Goal: Task Accomplishment & Management: Complete application form

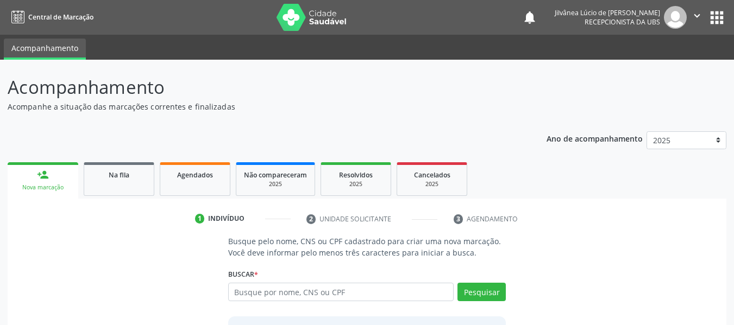
scroll to position [54, 0]
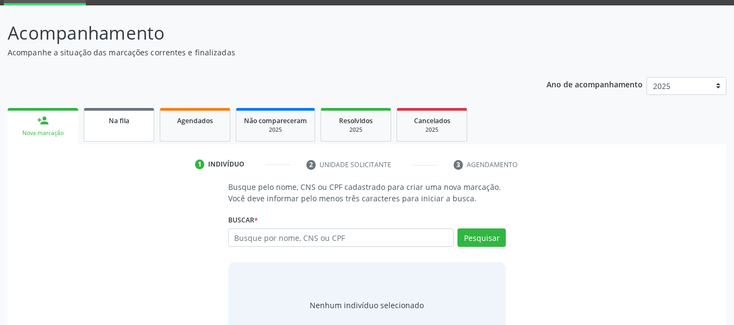
click at [114, 119] on span "Na fila" at bounding box center [119, 120] width 21 height 9
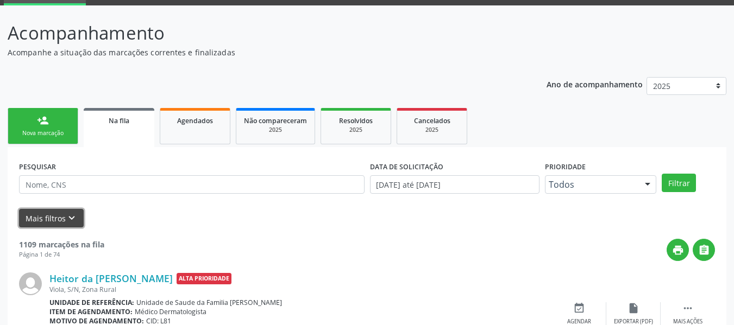
click at [75, 219] on icon "keyboard_arrow_down" at bounding box center [72, 218] width 12 height 12
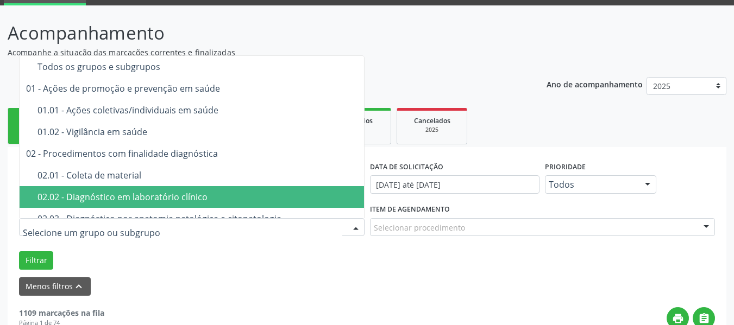
click at [112, 195] on div "02.02 - Diagnóstico em laboratório clínico" at bounding box center [220, 197] width 367 height 9
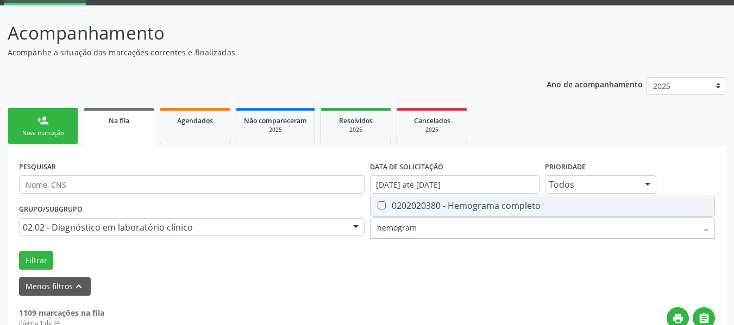
type input "hemograma"
click at [404, 210] on div "0202020380 - Hemograma completo" at bounding box center [542, 205] width 331 height 9
checkbox completo "true"
drag, startPoint x: 436, startPoint y: 226, endPoint x: 368, endPoint y: 226, distance: 67.9
click at [368, 226] on div "Item de agendamento hemograma Desfazer seleção 0202020380 - Hemograma completo …" at bounding box center [542, 222] width 351 height 42
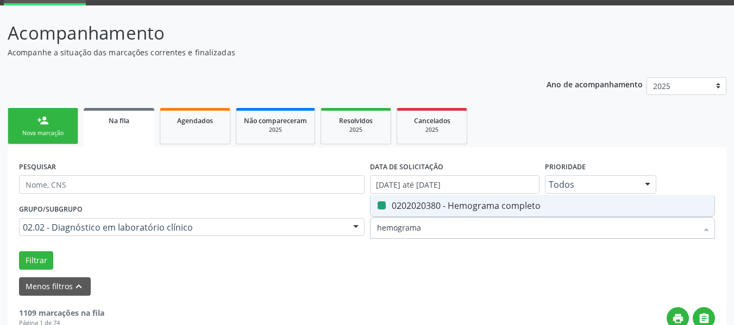
type input "g"
checkbox completo "false"
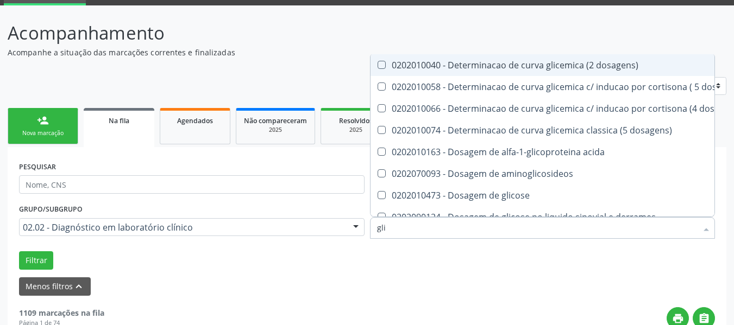
type input "glic"
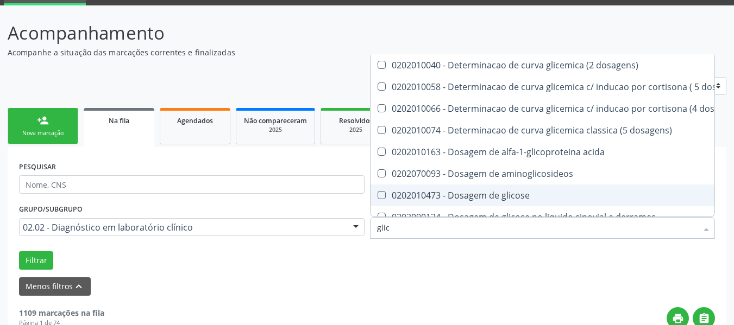
click at [476, 186] on span "0202010473 - Dosagem de glicose" at bounding box center [665, 196] width 591 height 22
checkbox glicose "true"
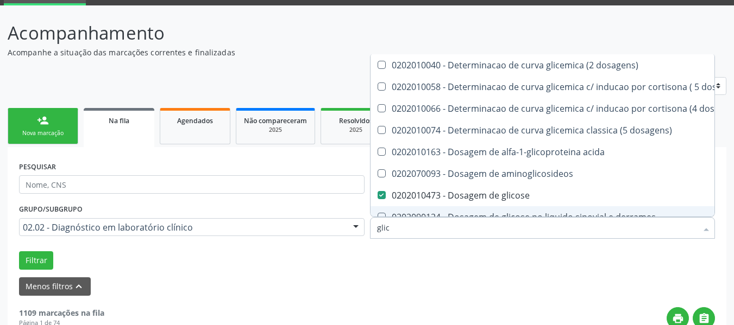
drag, startPoint x: 392, startPoint y: 228, endPoint x: 371, endPoint y: 230, distance: 20.8
click at [371, 230] on div "glic" at bounding box center [542, 228] width 345 height 22
type input "u"
checkbox glicose "false"
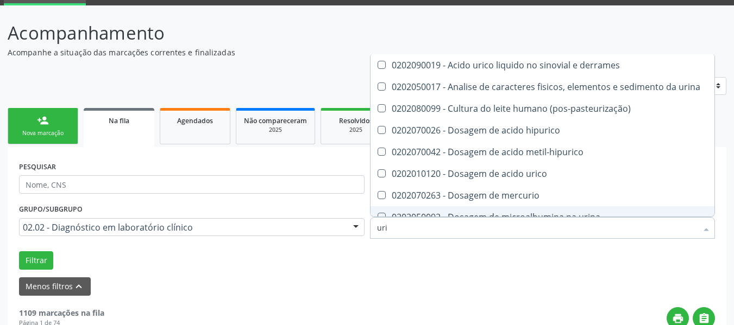
type input "urin"
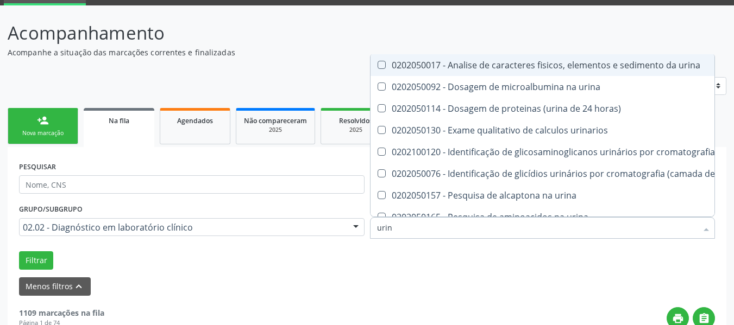
drag, startPoint x: 464, startPoint y: 62, endPoint x: 432, endPoint y: 95, distance: 45.7
click at [461, 62] on div "0202050017 - Analise de caracteres fisicos, elementos e sedimento da urina" at bounding box center [666, 65] width 578 height 9
checkbox urina "true"
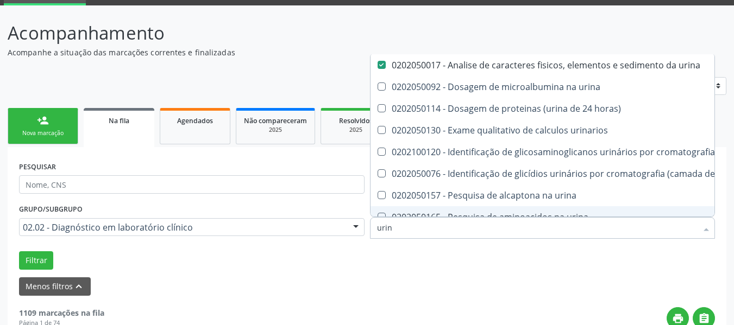
drag, startPoint x: 389, startPoint y: 231, endPoint x: 361, endPoint y: 230, distance: 28.2
click at [361, 231] on div "Grupo/Subgrupo 02.02 - Diagnóstico em laboratório clínico Todos os grupos e sub…" at bounding box center [366, 235] width 701 height 68
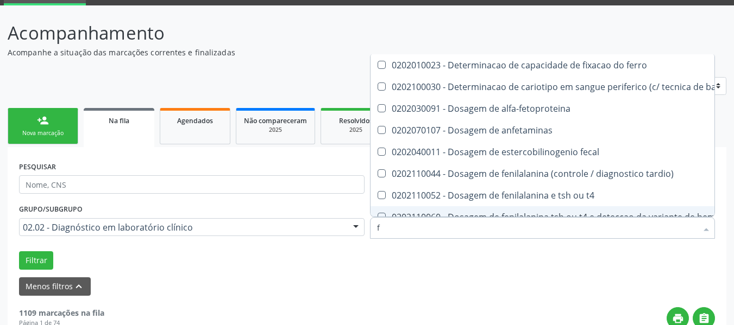
type input "fe"
checkbox ferro "false"
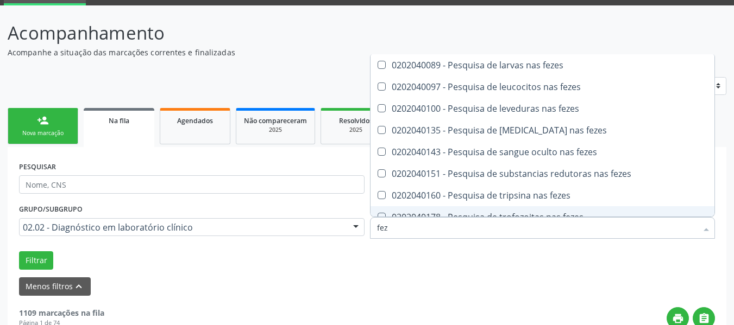
type input "feze"
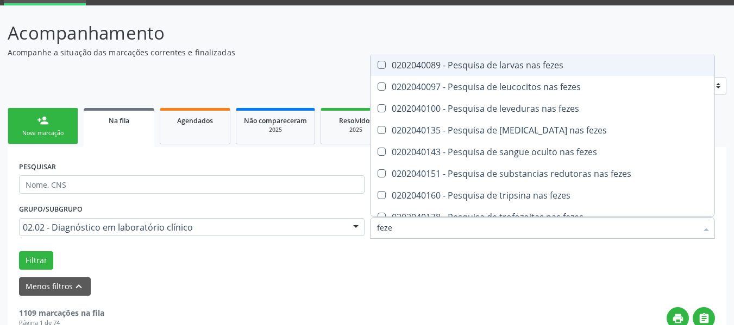
drag, startPoint x: 417, startPoint y: 67, endPoint x: 409, endPoint y: 103, distance: 36.8
click at [416, 67] on div "0202040089 - Pesquisa de larvas nas fezes" at bounding box center [542, 65] width 331 height 9
checkbox fezes "true"
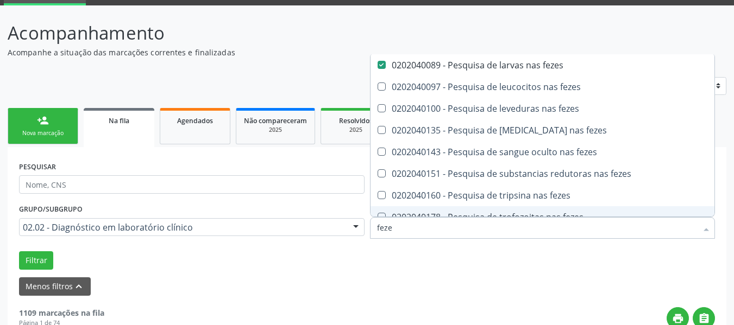
drag, startPoint x: 399, startPoint y: 228, endPoint x: 371, endPoint y: 231, distance: 28.4
click at [371, 231] on div "feze" at bounding box center [542, 228] width 345 height 22
type input "c"
checkbox fezes "false"
checkbox fezes "true"
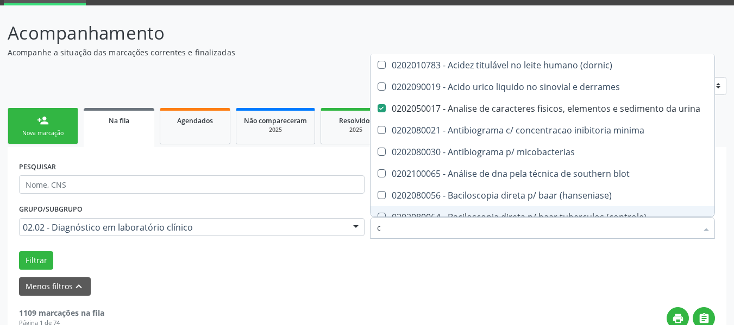
type input "co"
checkbox derrames "true"
checkbox urina "false"
checkbox \(tap\) "true"
checkbox ciclico "true"
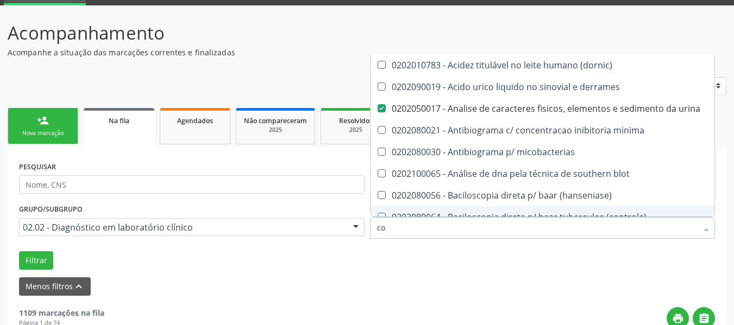
checkbox glicose "false"
checkbox completo "false"
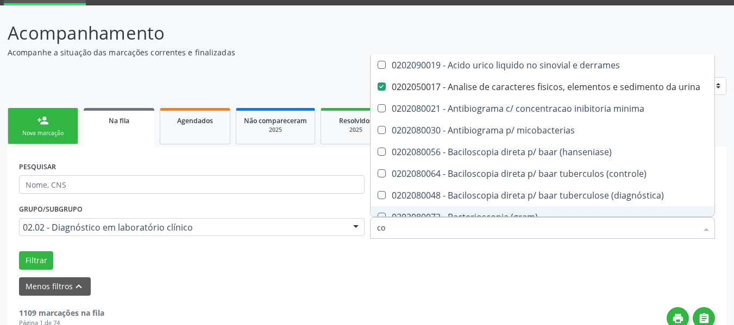
type input "col"
checkbox urina "false"
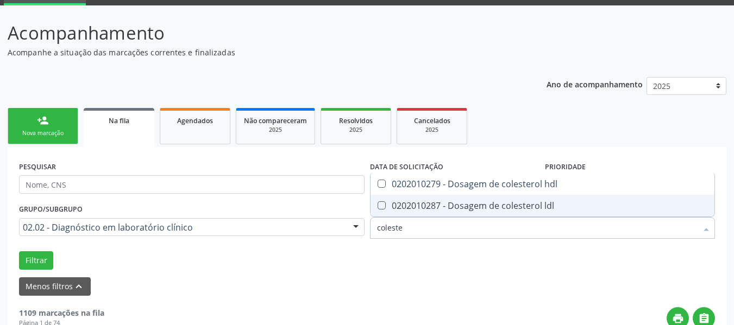
type input "colester"
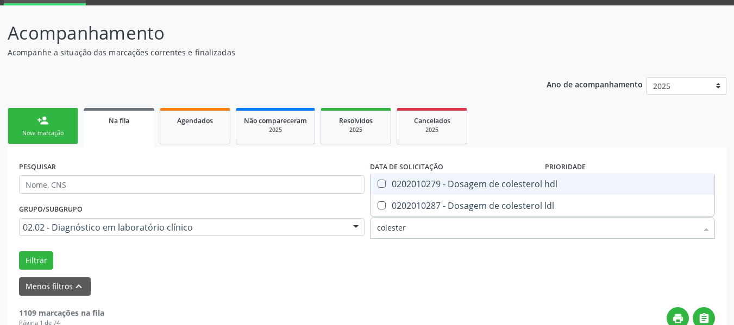
click at [390, 185] on div "0202010279 - Dosagem de colesterol hdl" at bounding box center [542, 184] width 331 height 9
checkbox hdl "true"
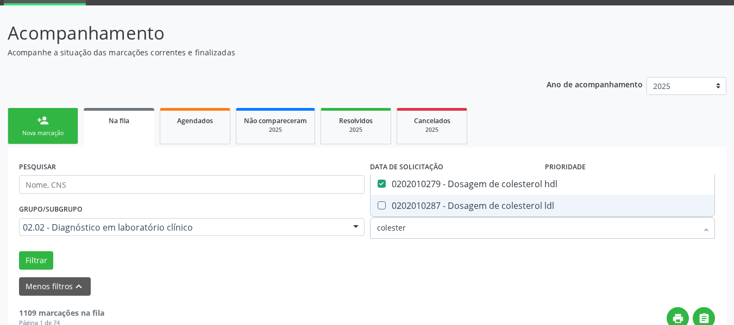
drag, startPoint x: 381, startPoint y: 209, endPoint x: 400, endPoint y: 221, distance: 23.2
click at [381, 208] on ldl at bounding box center [381, 205] width 8 height 8
click at [377, 208] on ldl "checkbox" at bounding box center [373, 205] width 7 height 7
checkbox ldl "true"
drag, startPoint x: 406, startPoint y: 235, endPoint x: 365, endPoint y: 234, distance: 41.3
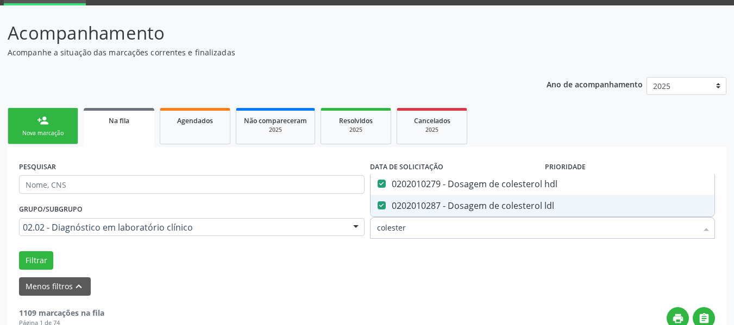
click at [365, 234] on div "Grupo/Subgrupo 02.02 - Diagnóstico em laboratório clínico Todos os grupos e sub…" at bounding box center [366, 235] width 701 height 68
type input "t"
checkbox hdl "false"
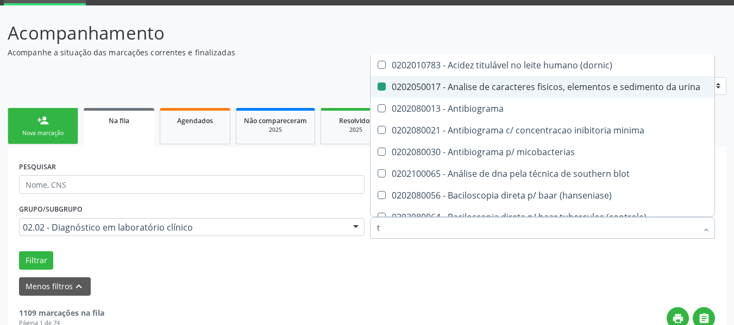
type input "tr"
checkbox urina "false"
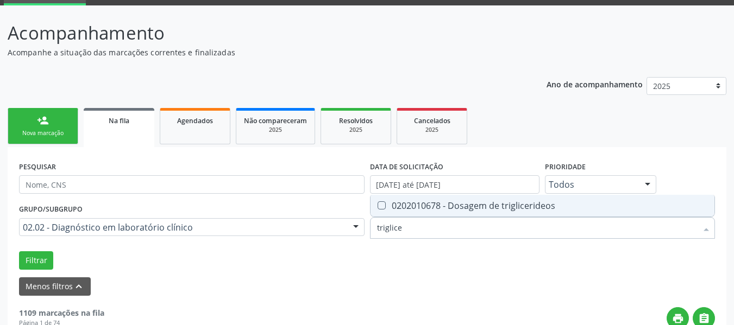
type input "triglicer"
click at [382, 209] on triglicerideos at bounding box center [381, 205] width 8 height 8
click at [377, 209] on triglicerideos "checkbox" at bounding box center [373, 205] width 7 height 7
checkbox triglicerideos "true"
drag, startPoint x: 408, startPoint y: 230, endPoint x: 362, endPoint y: 218, distance: 47.8
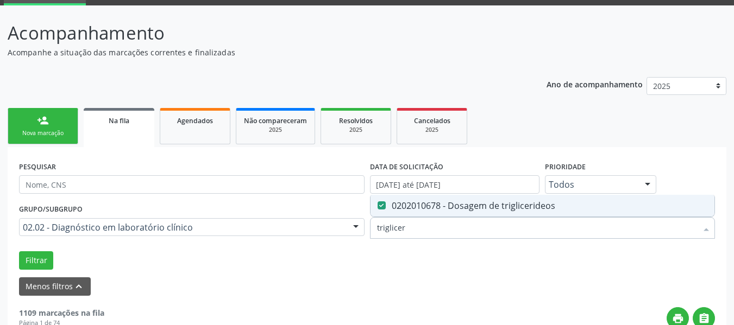
click at [362, 218] on div "Grupo/Subgrupo 02.02 - Diagnóstico em laboratório clínico Todos os grupos e sub…" at bounding box center [366, 235] width 701 height 68
type input "u"
checkbox triglicerideos "false"
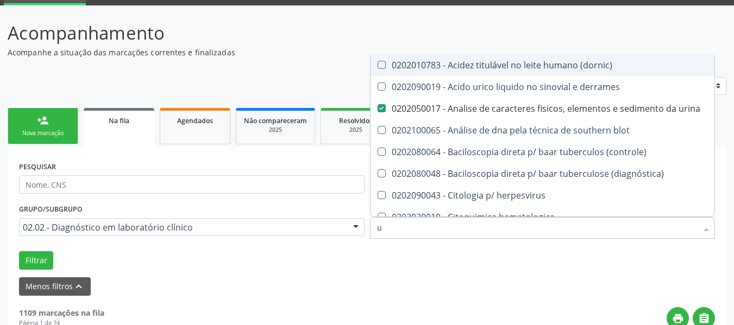
type input "ur"
checkbox derrames "true"
checkbox urina "false"
type input "ure"
checkbox derrames "false"
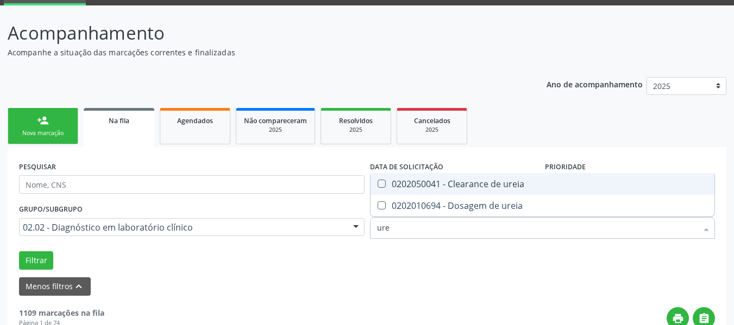
type input "urei"
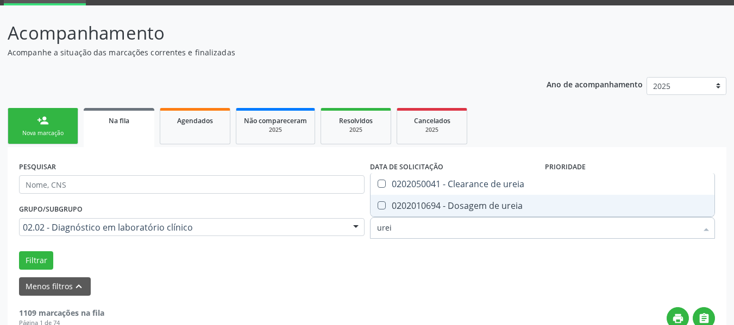
click at [389, 204] on div "0202010694 - Dosagem de ureia" at bounding box center [542, 205] width 331 height 9
checkbox ureia "true"
drag, startPoint x: 391, startPoint y: 230, endPoint x: 367, endPoint y: 232, distance: 24.1
click at [367, 233] on div "Item de agendamento urei Desfazer seleção 0202050041 - Clearance de ureia 02020…" at bounding box center [542, 222] width 351 height 42
type input "c"
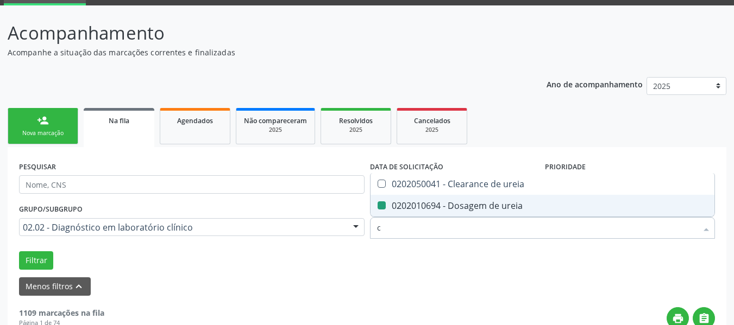
checkbox ureia "false"
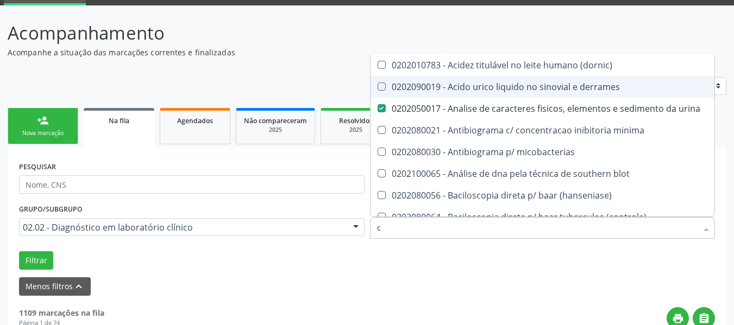
type input "cr"
checkbox urina "false"
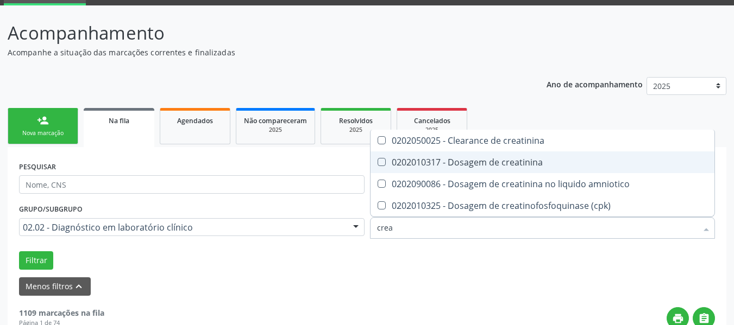
type input "creat"
click at [395, 165] on div "0202010317 - Dosagem de creatinina" at bounding box center [542, 162] width 331 height 9
checkbox creatinina "true"
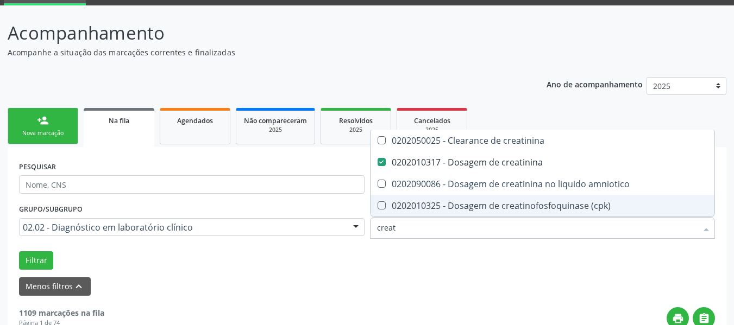
drag, startPoint x: 413, startPoint y: 222, endPoint x: 372, endPoint y: 234, distance: 42.4
click at [373, 235] on div "creat" at bounding box center [542, 228] width 345 height 22
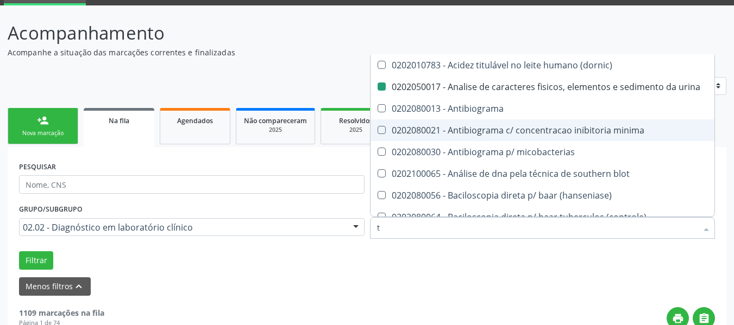
type input "tg"
checkbox urina "false"
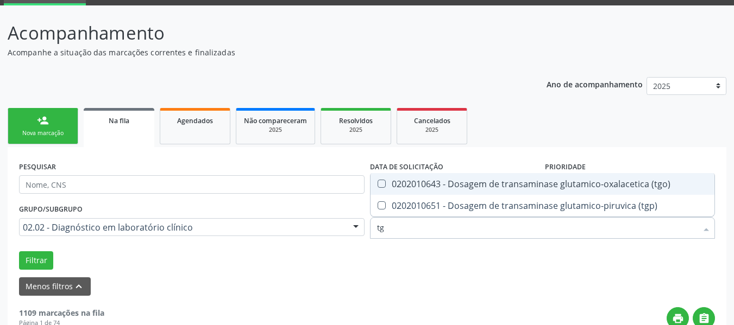
drag, startPoint x: 388, startPoint y: 181, endPoint x: 380, endPoint y: 193, distance: 13.7
click at [387, 181] on div "0202010643 - Dosagem de transaminase glutamico-oxalacetica (tgo)" at bounding box center [542, 184] width 331 height 9
checkbox \(tgo\) "true"
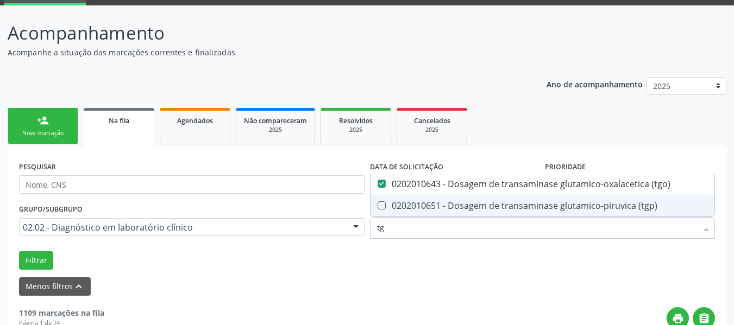
click at [380, 205] on \(tgp\) at bounding box center [381, 205] width 8 height 8
click at [377, 205] on \(tgp\) "checkbox" at bounding box center [373, 205] width 7 height 7
checkbox \(tgp\) "true"
drag, startPoint x: 387, startPoint y: 234, endPoint x: 368, endPoint y: 234, distance: 19.6
click at [370, 235] on div "tg" at bounding box center [542, 228] width 345 height 22
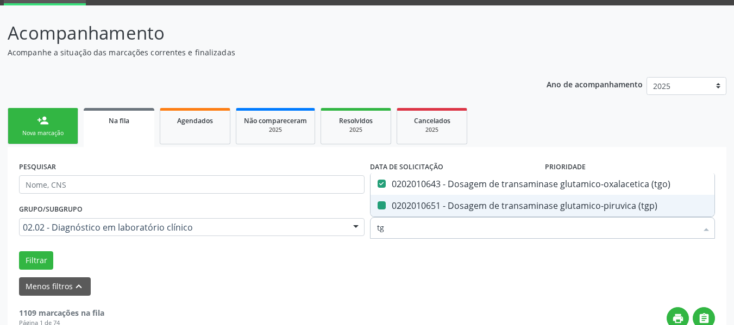
type input "f"
checkbox \(tgp\) "false"
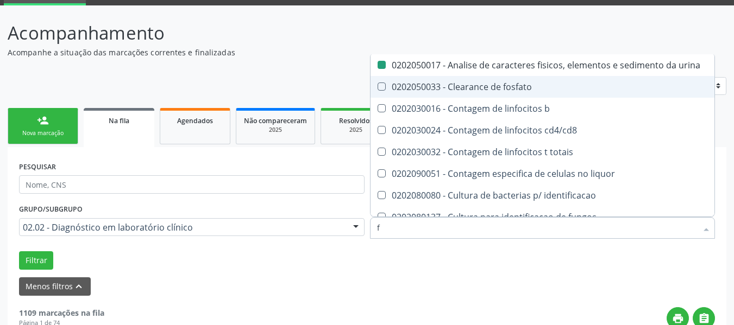
type input "fe"
checkbox urina "false"
checkbox \(acth\) "true"
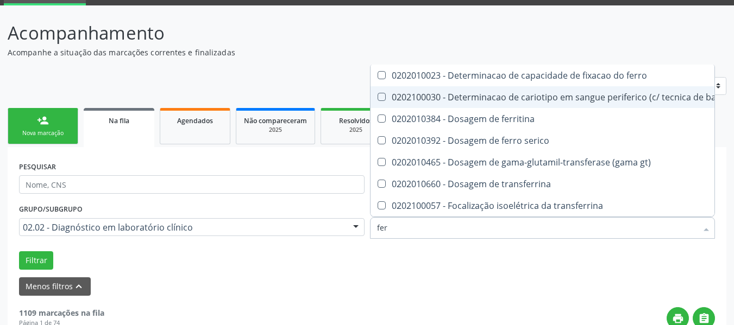
type input "ferr"
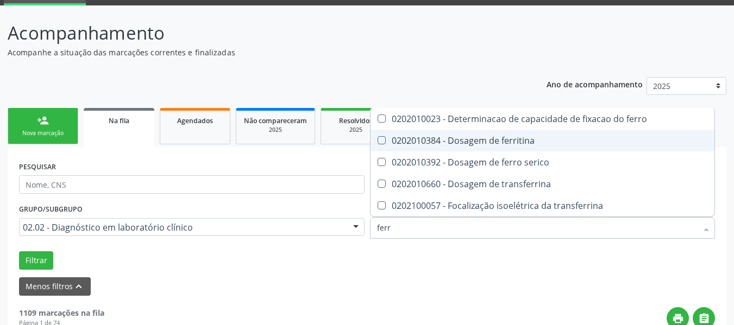
drag, startPoint x: 382, startPoint y: 140, endPoint x: 383, endPoint y: 150, distance: 10.4
click at [381, 139] on ferritina at bounding box center [381, 140] width 8 height 8
click at [377, 139] on ferritina "checkbox" at bounding box center [373, 140] width 7 height 7
checkbox ferritina "true"
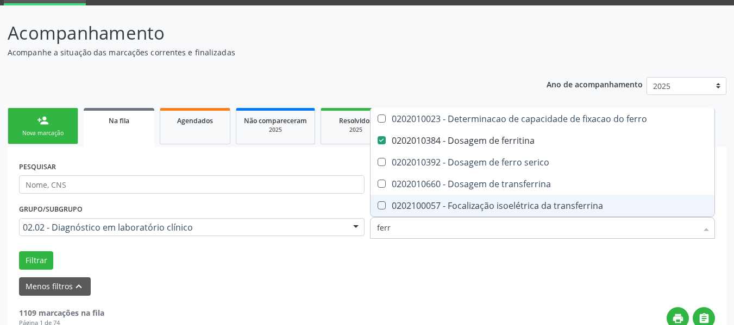
drag, startPoint x: 393, startPoint y: 231, endPoint x: 375, endPoint y: 230, distance: 17.4
click at [375, 230] on div "ferr" at bounding box center [542, 228] width 345 height 22
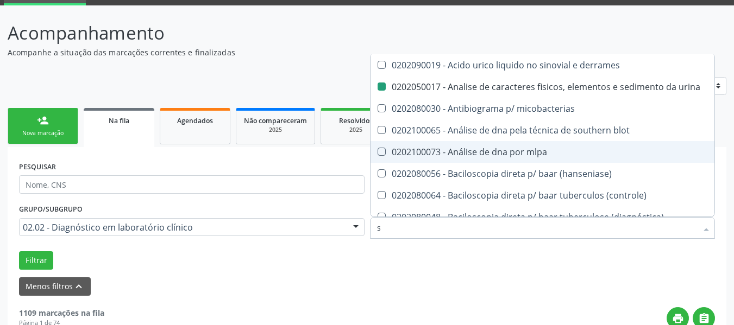
type input "so"
checkbox urina "false"
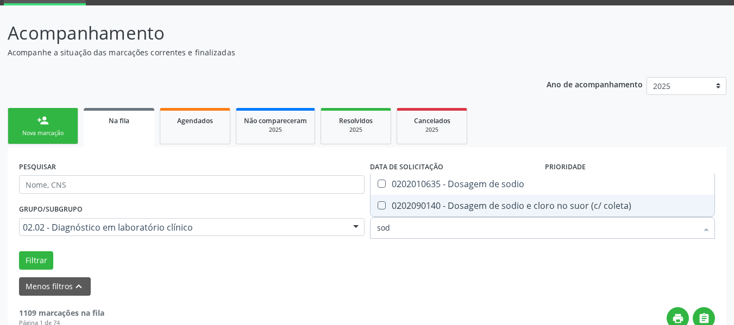
type input "sodi"
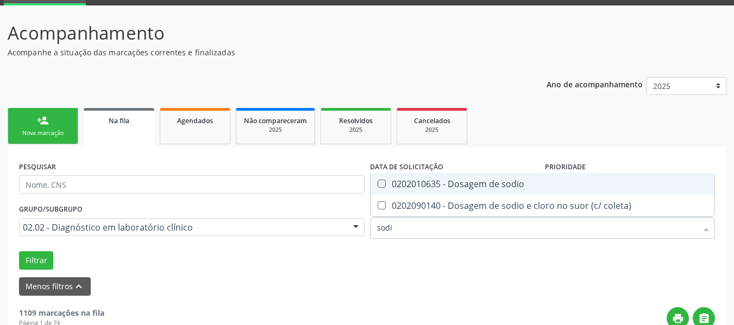
click at [383, 181] on sodio at bounding box center [381, 184] width 8 height 8
click at [377, 181] on sodio "checkbox" at bounding box center [373, 183] width 7 height 7
checkbox sodio "true"
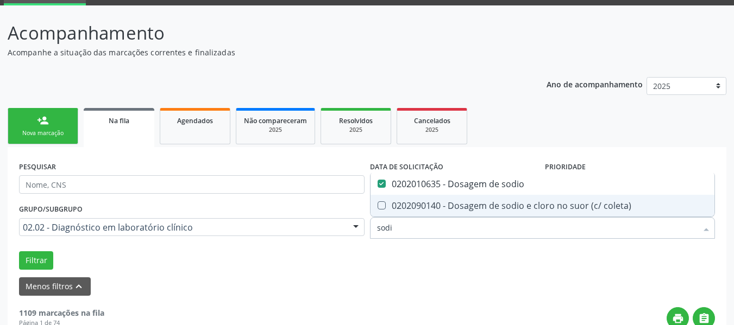
drag, startPoint x: 399, startPoint y: 234, endPoint x: 373, endPoint y: 231, distance: 26.8
click at [373, 231] on div "sodi" at bounding box center [542, 228] width 345 height 22
type input "p"
checkbox sodio "false"
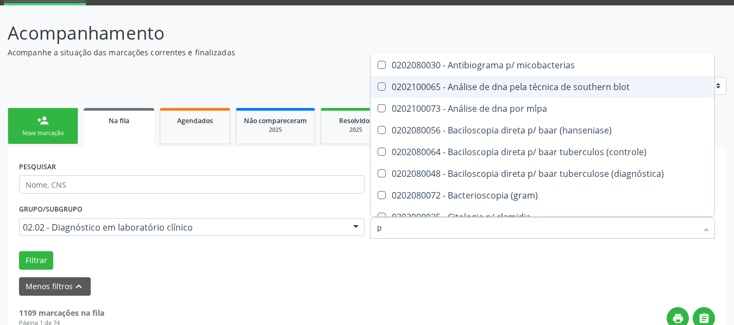
type input "po"
checkbox \(tgp\) "false"
checkbox completo "false"
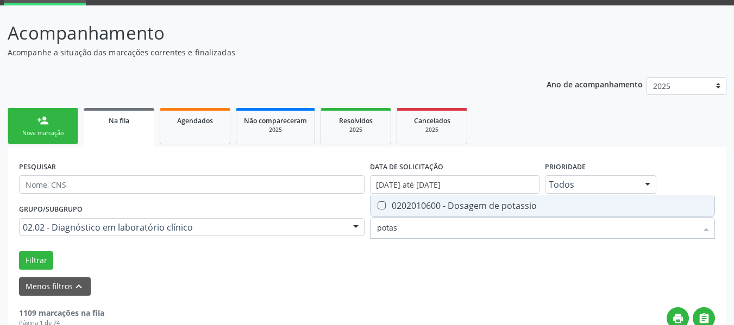
type input "potass"
click at [380, 201] on potassio at bounding box center [381, 205] width 8 height 8
click at [377, 202] on potassio "checkbox" at bounding box center [373, 205] width 7 height 7
checkbox potassio "true"
drag, startPoint x: 404, startPoint y: 224, endPoint x: 368, endPoint y: 230, distance: 36.3
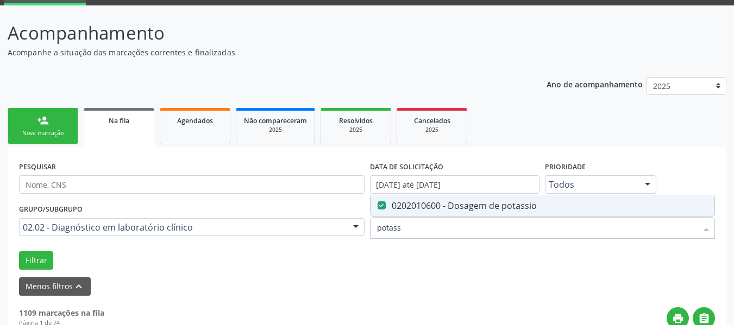
click at [368, 230] on div "Item de agendamento potass Desfazer seleção 0202010600 - Dosagem de potassio Ne…" at bounding box center [542, 222] width 351 height 42
click at [41, 263] on button "Filtrar" at bounding box center [36, 260] width 34 height 18
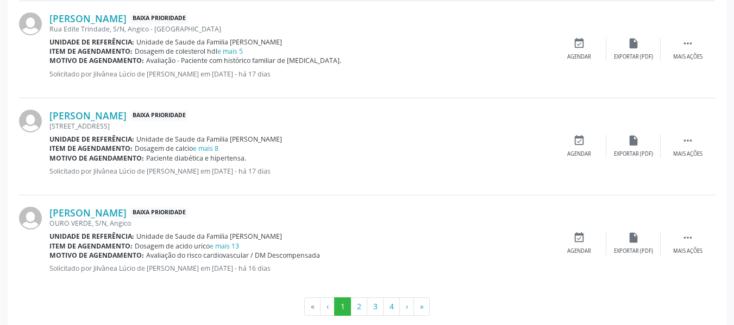
scroll to position [1597, 0]
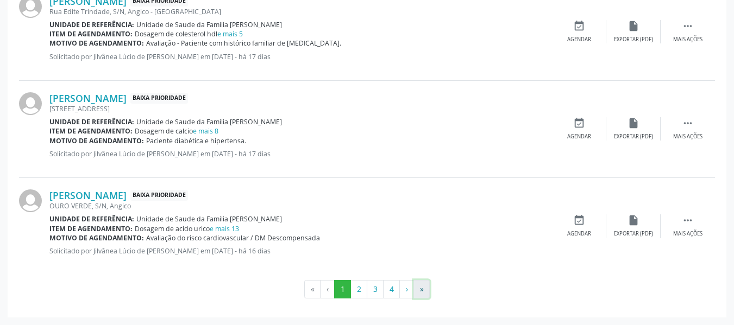
click at [421, 292] on button "»" at bounding box center [421, 289] width 16 height 18
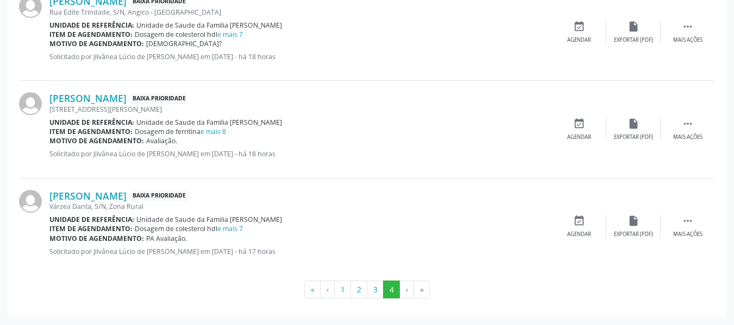
scroll to position [982, 0]
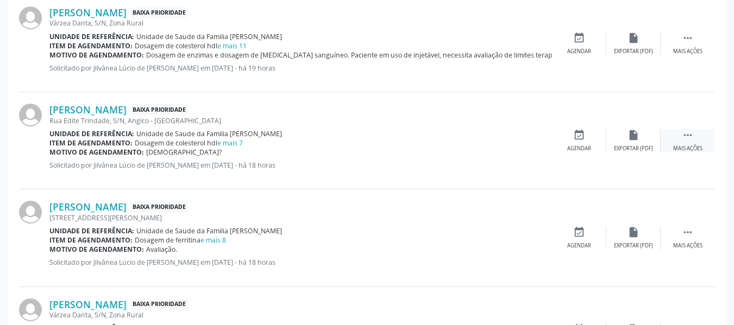
click at [685, 135] on icon "" at bounding box center [688, 135] width 12 height 12
click at [629, 134] on icon "edit" at bounding box center [633, 135] width 12 height 12
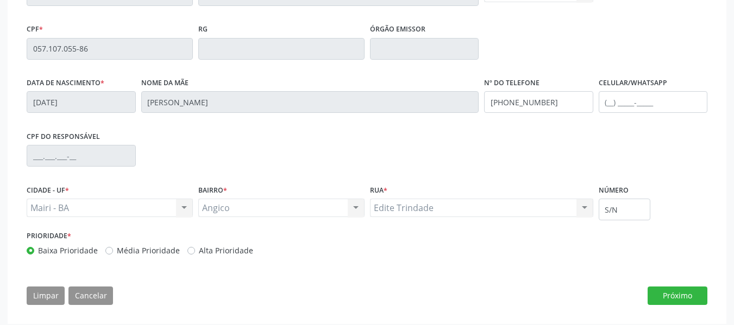
scroll to position [278, 0]
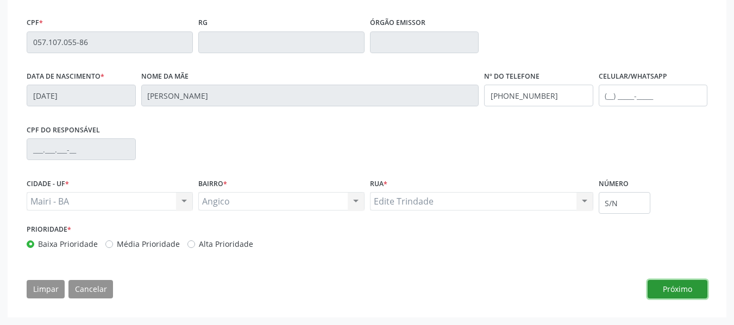
click at [665, 291] on button "Próximo" at bounding box center [677, 289] width 60 height 18
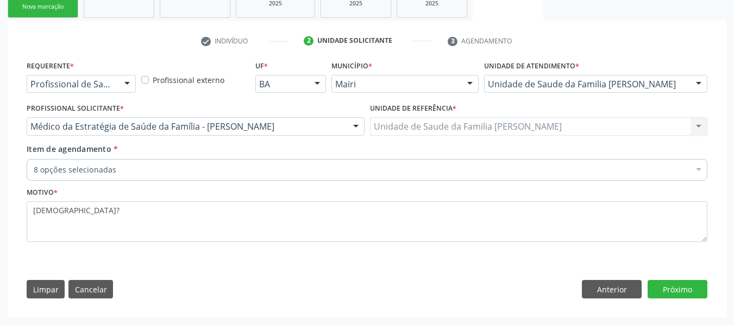
scroll to position [181, 0]
click at [587, 290] on button "Anterior" at bounding box center [612, 289] width 60 height 18
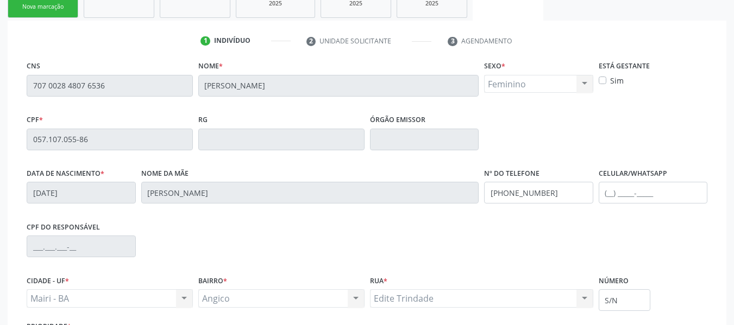
scroll to position [278, 0]
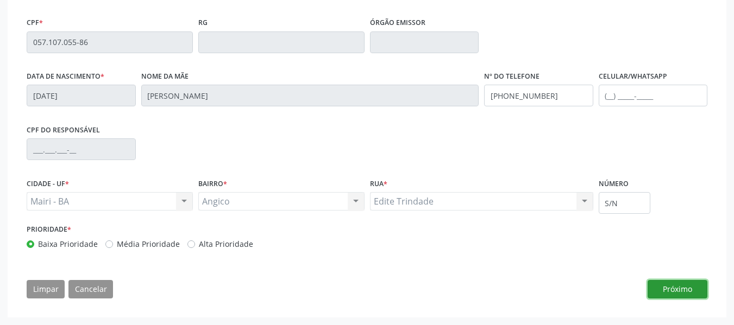
click at [655, 285] on button "Próximo" at bounding box center [677, 289] width 60 height 18
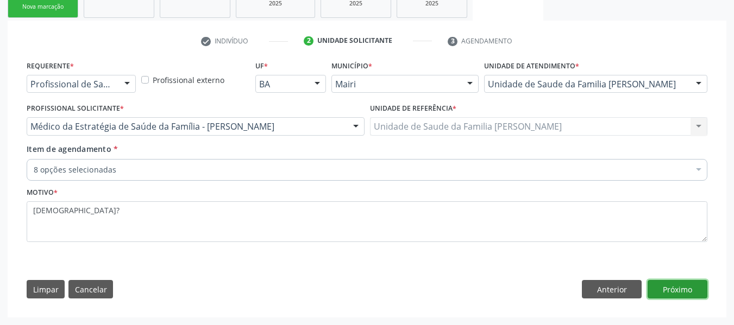
click at [679, 288] on button "Próximo" at bounding box center [677, 289] width 60 height 18
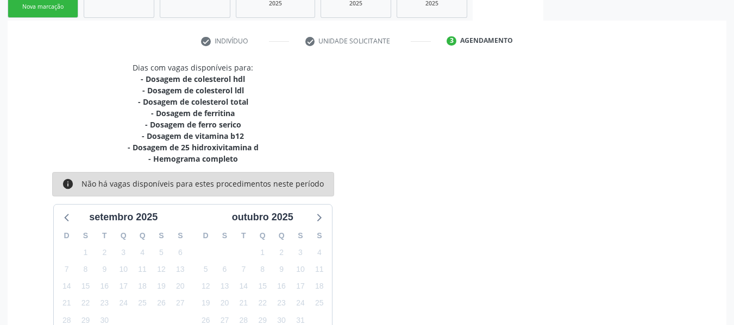
scroll to position [273, 0]
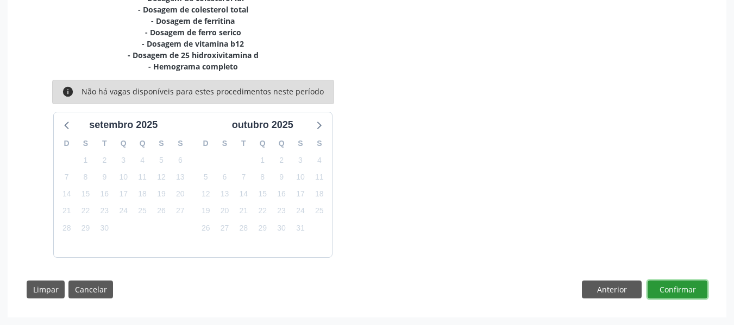
click at [679, 291] on button "Confirmar" at bounding box center [677, 290] width 60 height 18
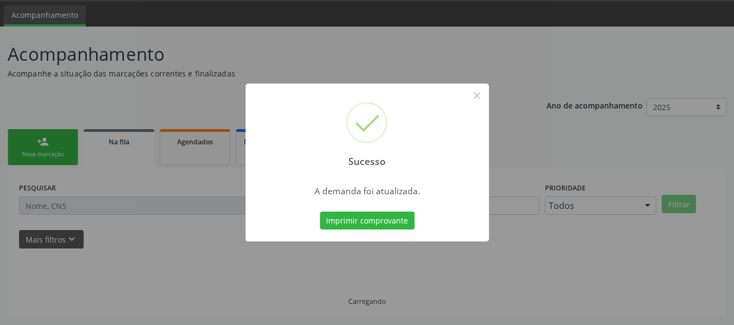
scroll to position [33, 0]
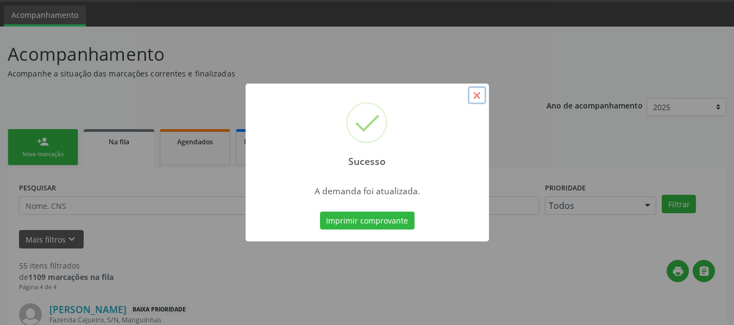
click at [477, 97] on button "×" at bounding box center [477, 95] width 18 height 18
